Goal: Transaction & Acquisition: Purchase product/service

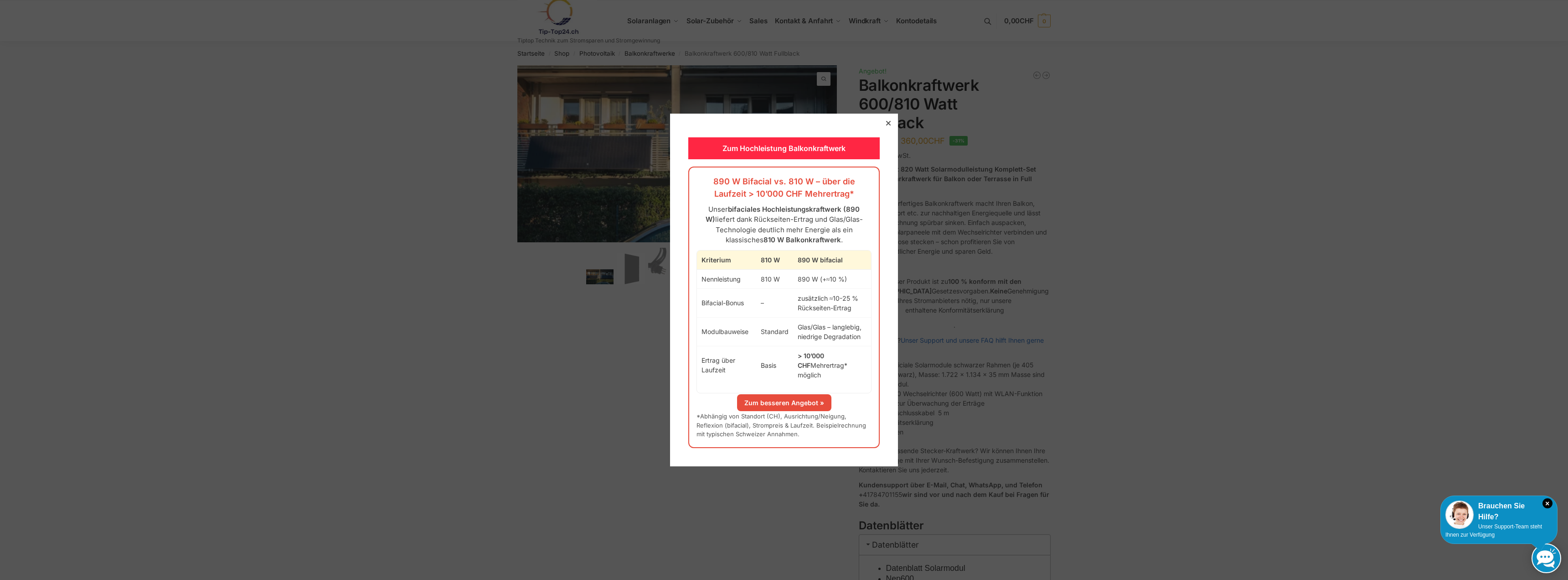
click at [886, 126] on icon at bounding box center [888, 123] width 5 height 5
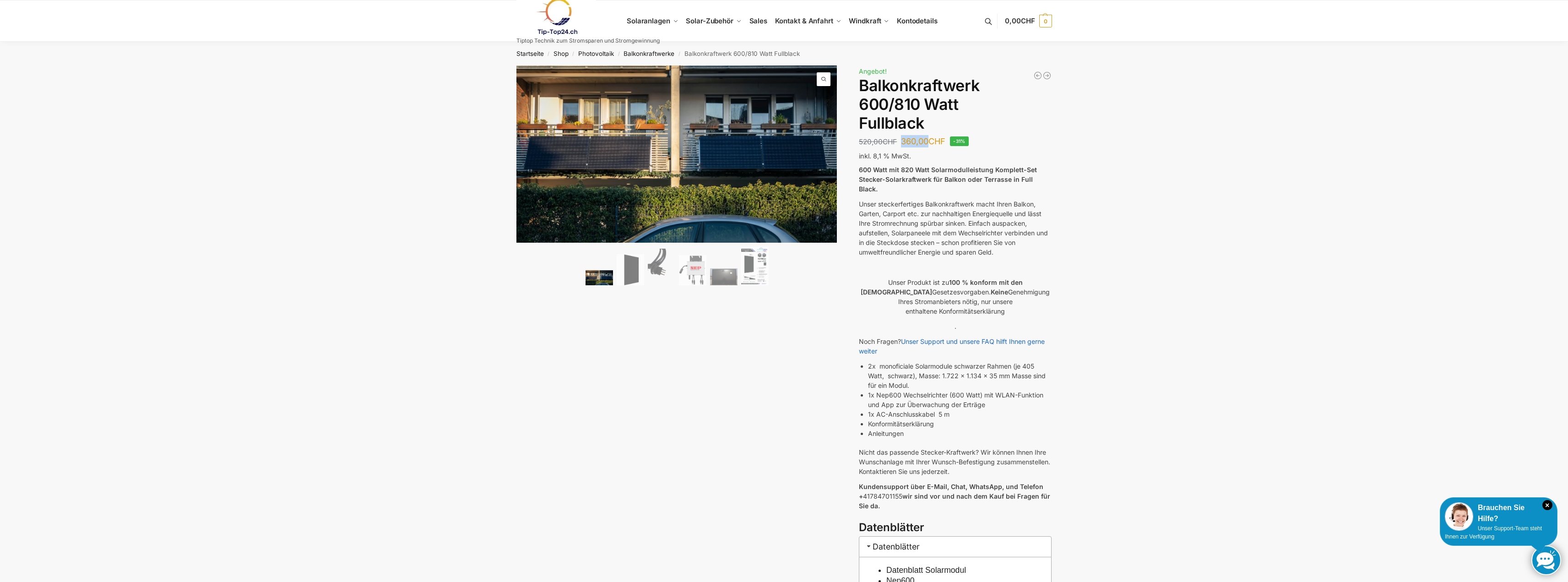
drag, startPoint x: 903, startPoint y: 139, endPoint x: 931, endPoint y: 142, distance: 28.2
click at [931, 142] on bdi "360,00 CHF" at bounding box center [923, 141] width 45 height 10
click at [695, 269] on img at bounding box center [693, 269] width 27 height 31
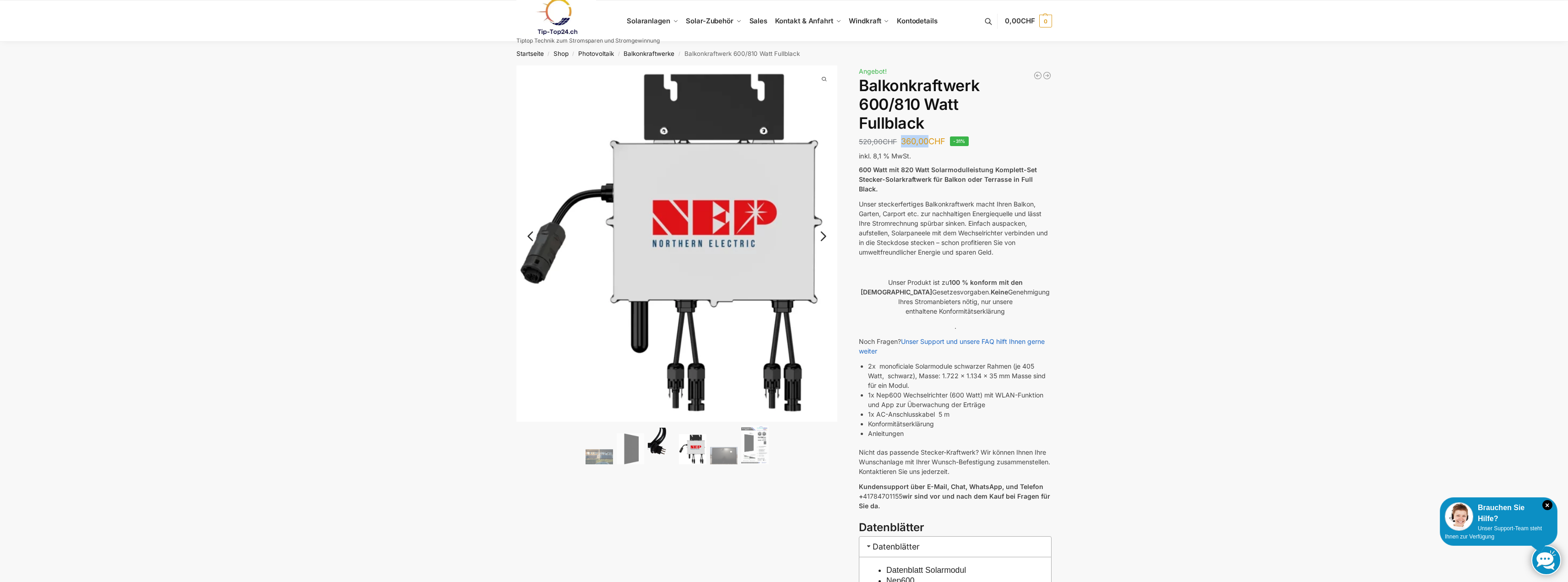
click at [665, 449] on img at bounding box center [661, 446] width 27 height 36
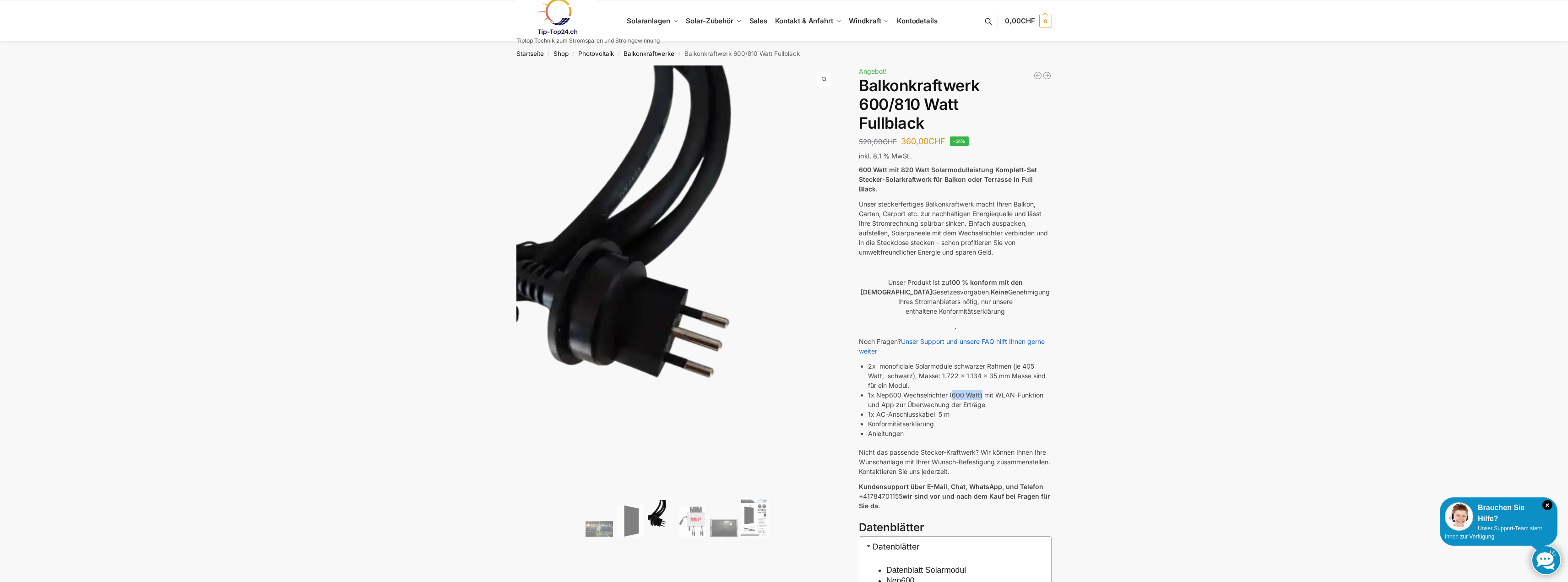
drag, startPoint x: 981, startPoint y: 383, endPoint x: 954, endPoint y: 381, distance: 27.1
click at [954, 390] on li "1x Nep600 Wechselrichter (600 Watt) mit WLAN-Funktion und App zur Überwachung d…" at bounding box center [960, 399] width 183 height 19
drag, startPoint x: 864, startPoint y: 139, endPoint x: 882, endPoint y: 140, distance: 18.0
click at [882, 140] on bdi "520,00 CHF" at bounding box center [878, 142] width 38 height 8
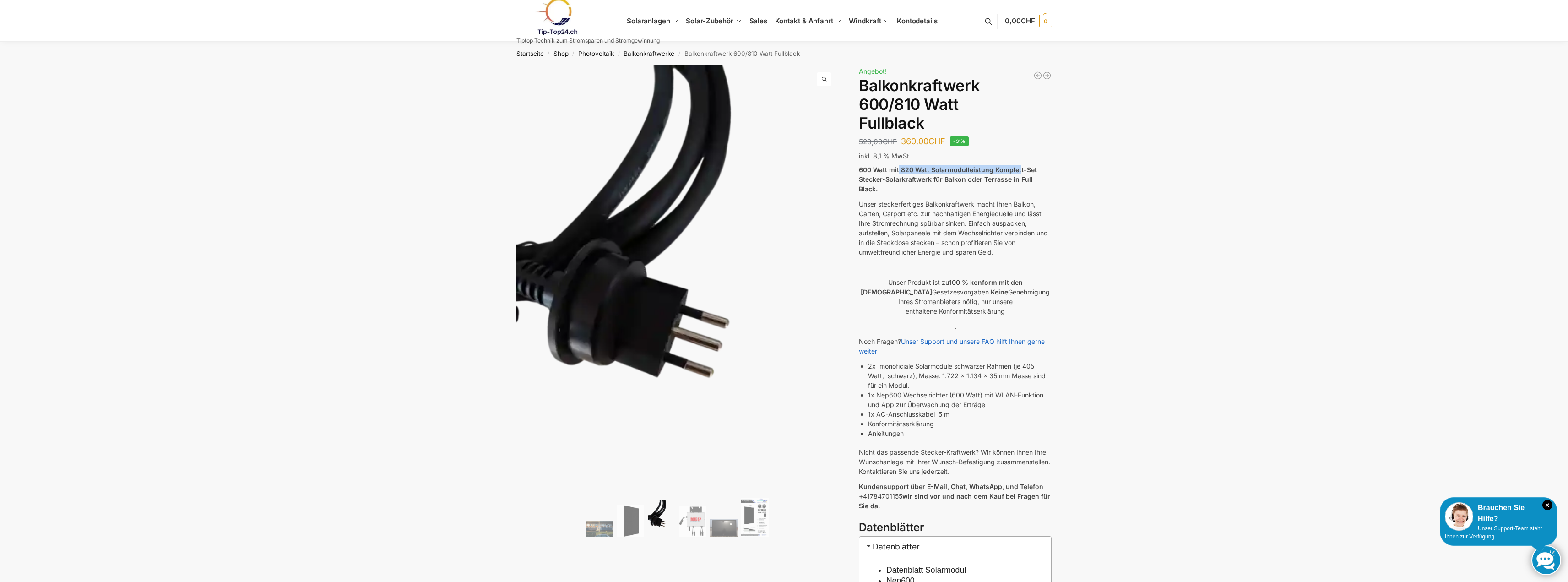
drag, startPoint x: 900, startPoint y: 169, endPoint x: 1017, endPoint y: 170, distance: 117.0
click at [1017, 170] on strong "600 Watt mit 820 Watt Solarmodulleistung Komplett-Set Stecker-Solarkraftwerk fü…" at bounding box center [947, 179] width 178 height 27
